Goal: Task Accomplishment & Management: Use online tool/utility

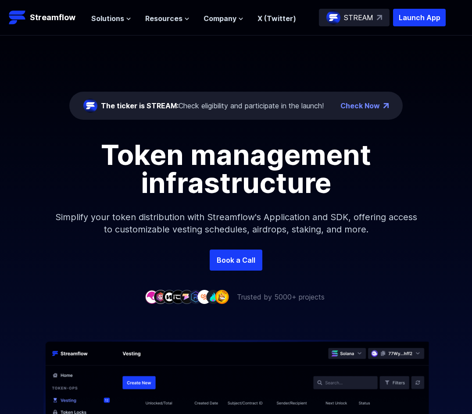
click at [370, 104] on link "Check Now" at bounding box center [359, 105] width 39 height 11
click at [122, 21] on span "Solutions" at bounding box center [107, 18] width 33 height 11
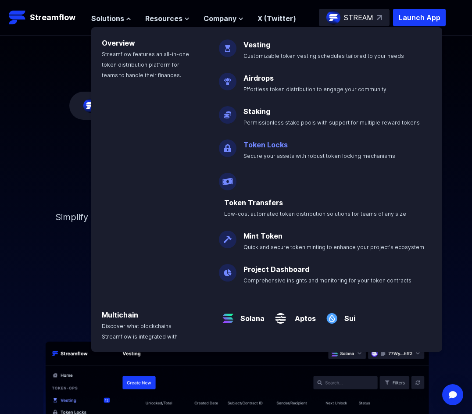
click at [259, 147] on link "Token Locks" at bounding box center [265, 144] width 44 height 9
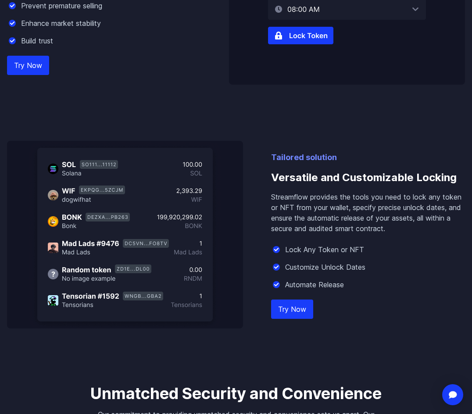
scroll to position [657, 0]
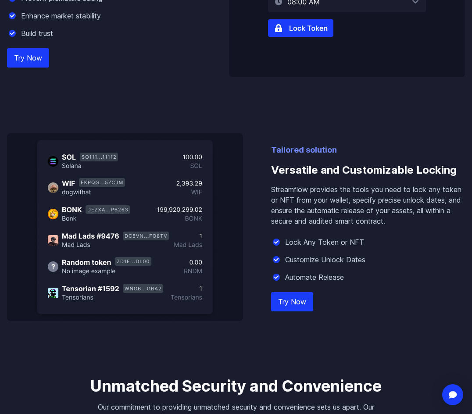
click at [37, 61] on link "Try Now" at bounding box center [28, 57] width 42 height 19
